Goal: Book appointment/travel/reservation

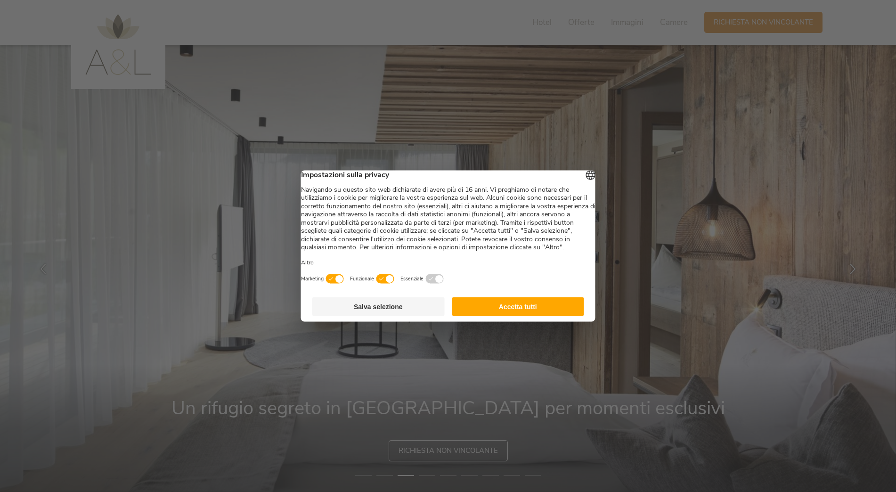
click at [510, 311] on button "Accetta tutti" at bounding box center [518, 306] width 132 height 19
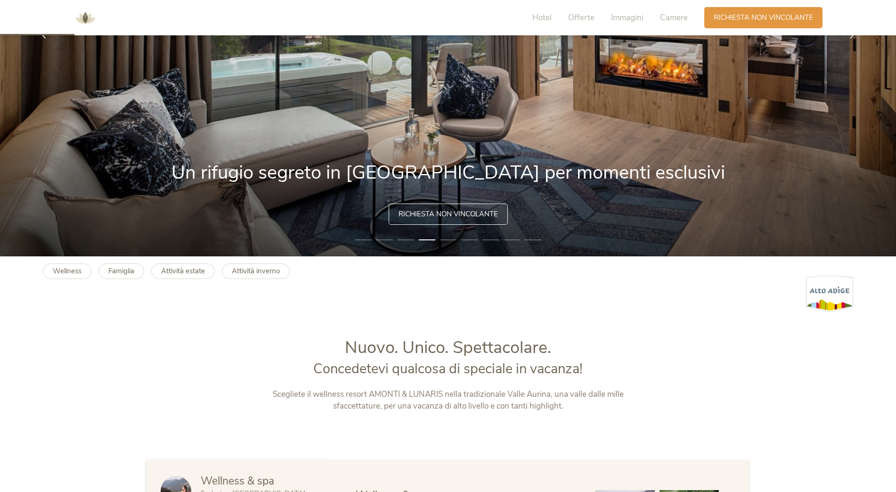
click at [470, 221] on div "Richiesta non vincolante" at bounding box center [448, 213] width 119 height 21
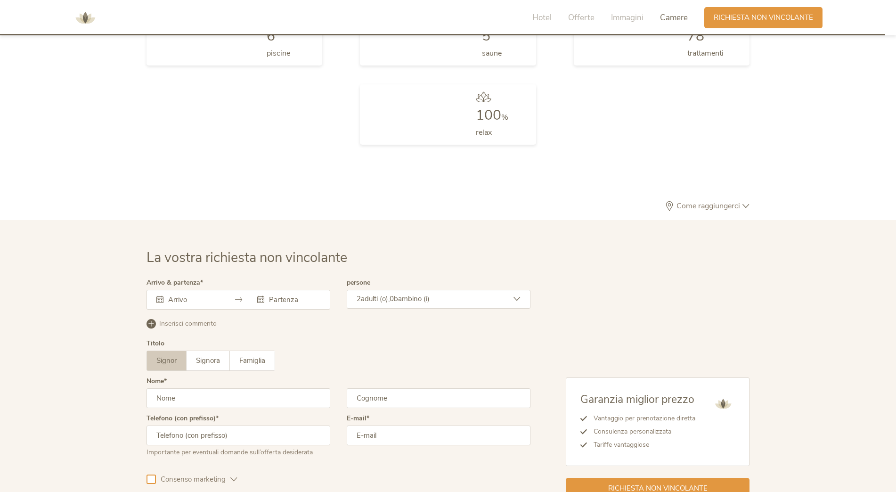
scroll to position [2838, 0]
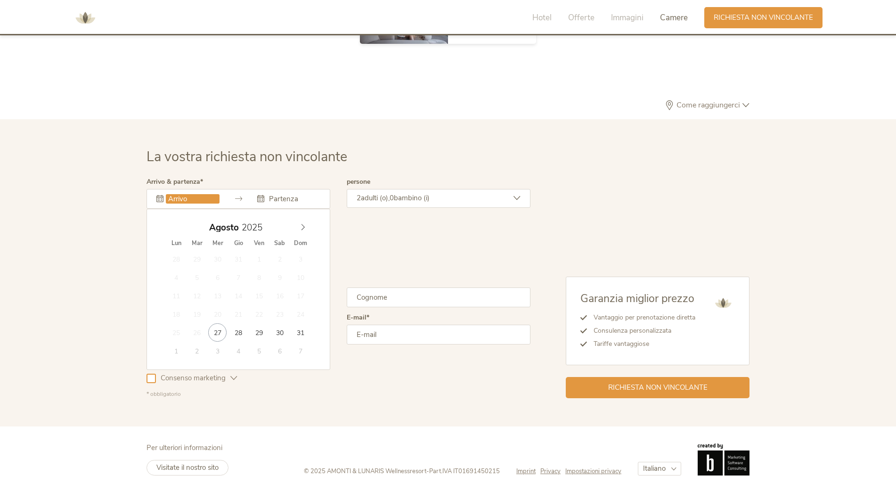
click at [207, 203] on input "text" at bounding box center [193, 198] width 54 height 9
click at [306, 227] on icon at bounding box center [303, 227] width 7 height 7
type input "26.09.2025"
type input "28.09.2025"
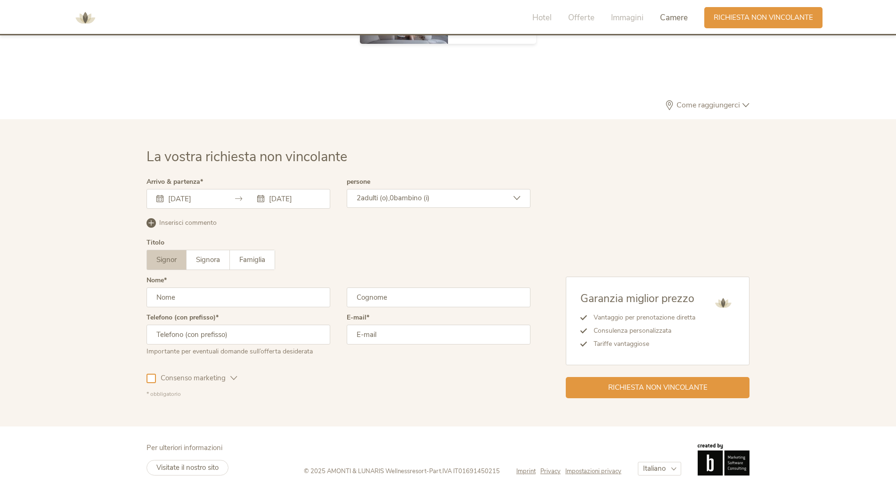
click at [461, 195] on div "2 adulti (o), 0 bambino (i)" at bounding box center [439, 198] width 184 height 19
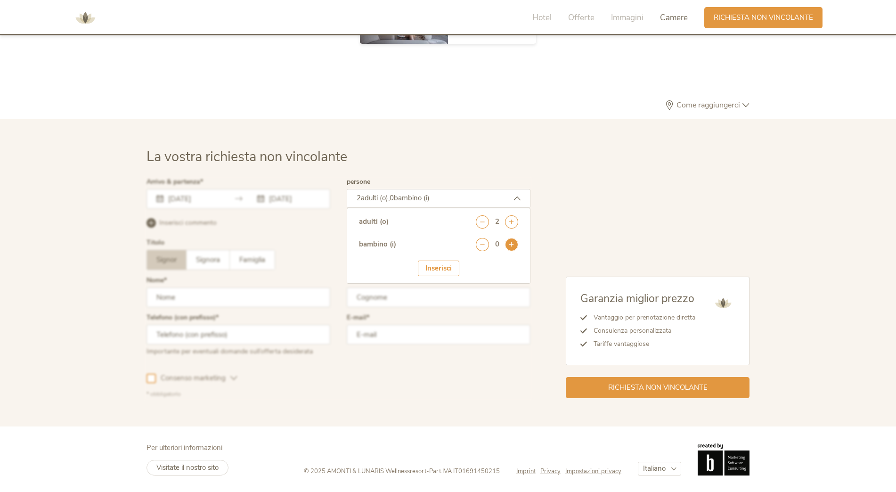
click at [508, 246] on icon at bounding box center [511, 244] width 13 height 13
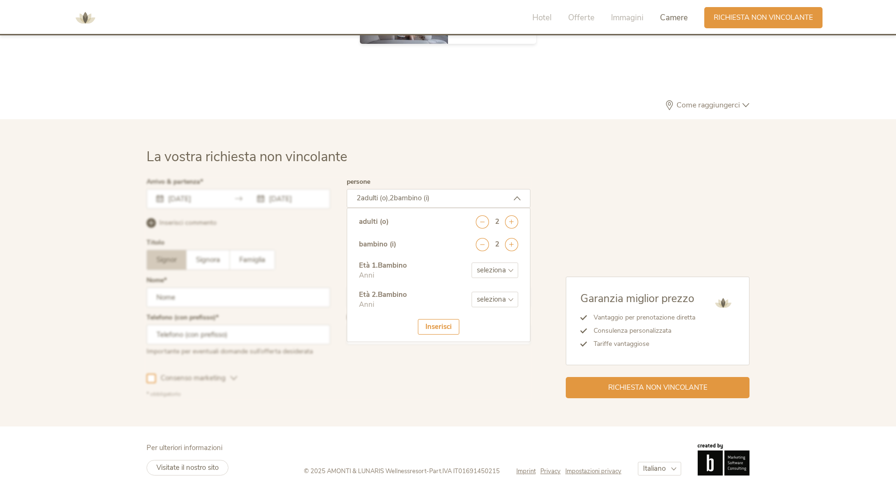
click at [504, 268] on select "seleziona 0 1 2 3 4 5 6 7 8 9 10 11 12 13 14 15 16 17" at bounding box center [494, 270] width 47 height 16
select select "9"
click at [471, 262] on select "seleziona 0 1 2 3 4 5 6 7 8 9 10 11 12 13 14 15 16 17" at bounding box center [494, 270] width 47 height 16
click at [504, 297] on select "seleziona 0 1 2 3 4 5 6 7 8 9 10 11 12 13 14 15 16 17" at bounding box center [494, 300] width 47 height 16
select select "11"
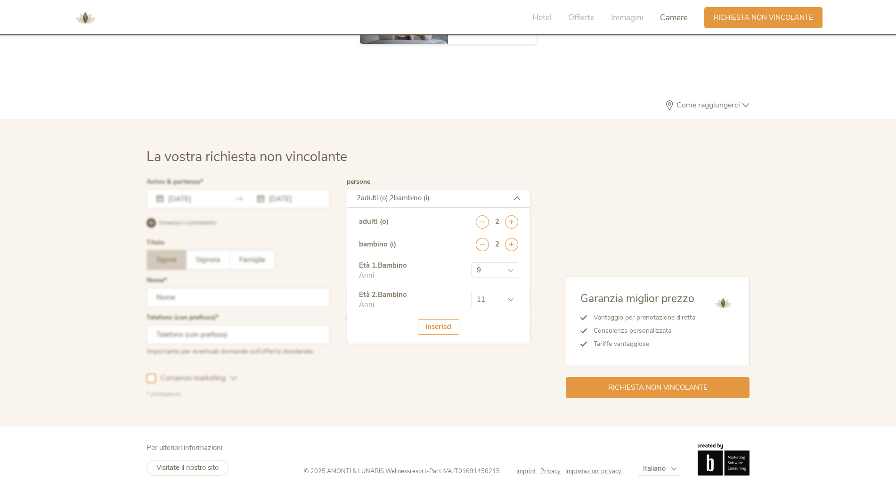
click at [471, 292] on select "seleziona 0 1 2 3 4 5 6 7 8 9 10 11 12 13 14 15 16 17" at bounding box center [494, 300] width 47 height 16
click at [485, 247] on icon at bounding box center [482, 244] width 13 height 13
click at [290, 265] on div at bounding box center [338, 288] width 389 height 224
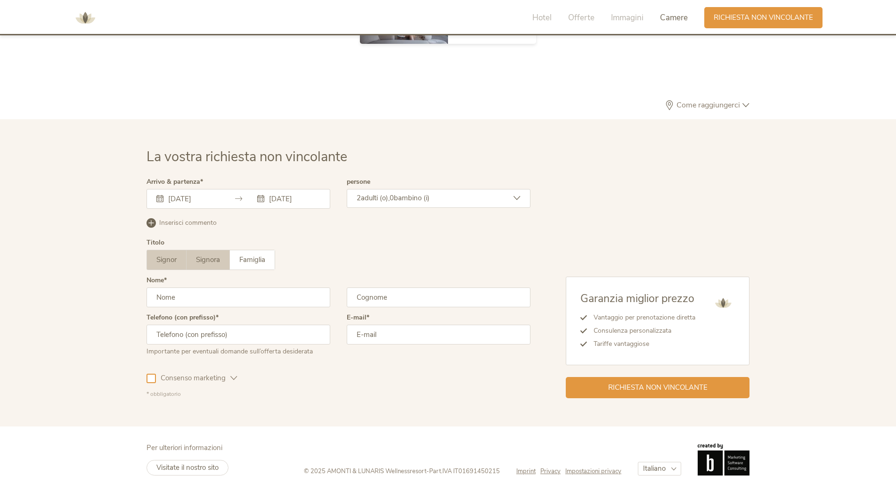
click at [205, 267] on label "Signora" at bounding box center [208, 259] width 43 height 19
click at [200, 307] on input "text" at bounding box center [238, 297] width 184 height 20
type input "Mara"
type input "PLEBANI"
type input "3398606705"
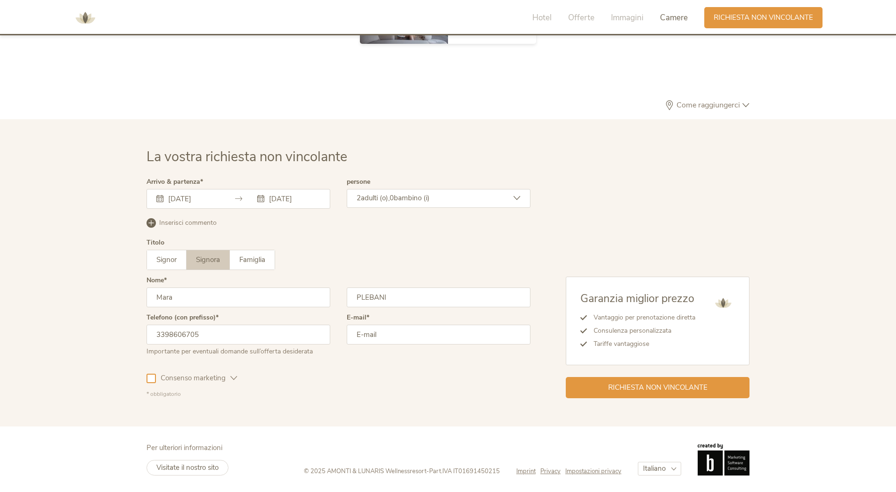
type input "mara.ple@libero.it"
click at [150, 378] on div at bounding box center [150, 378] width 9 height 9
click at [624, 384] on span "Richiesta non vincolante" at bounding box center [657, 387] width 99 height 10
